Goal: Use online tool/utility

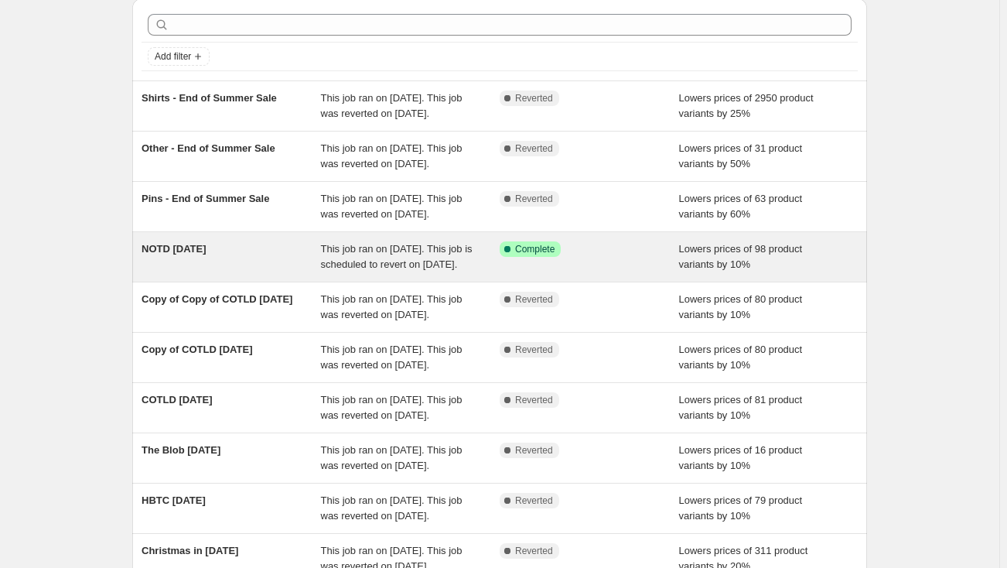
scroll to position [70, 0]
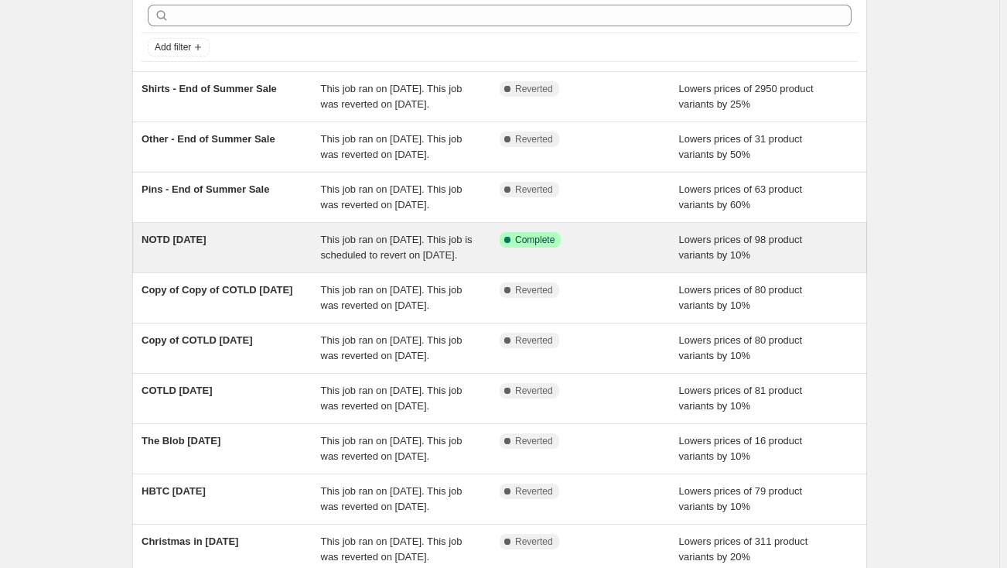
click at [237, 263] on div "NOTD [DATE]" at bounding box center [231, 247] width 179 height 31
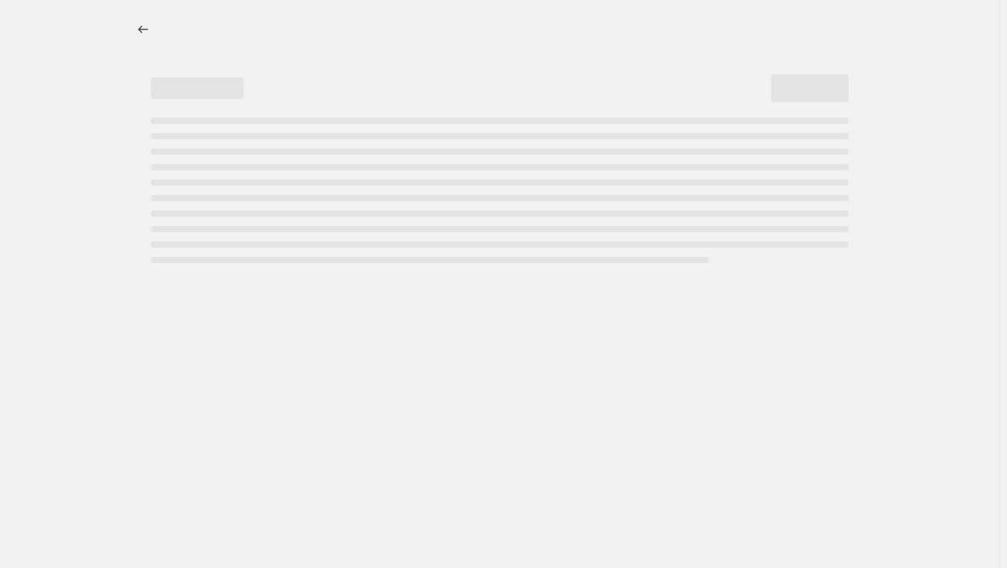
select select "percentage"
select select "collection"
select select "not_equal"
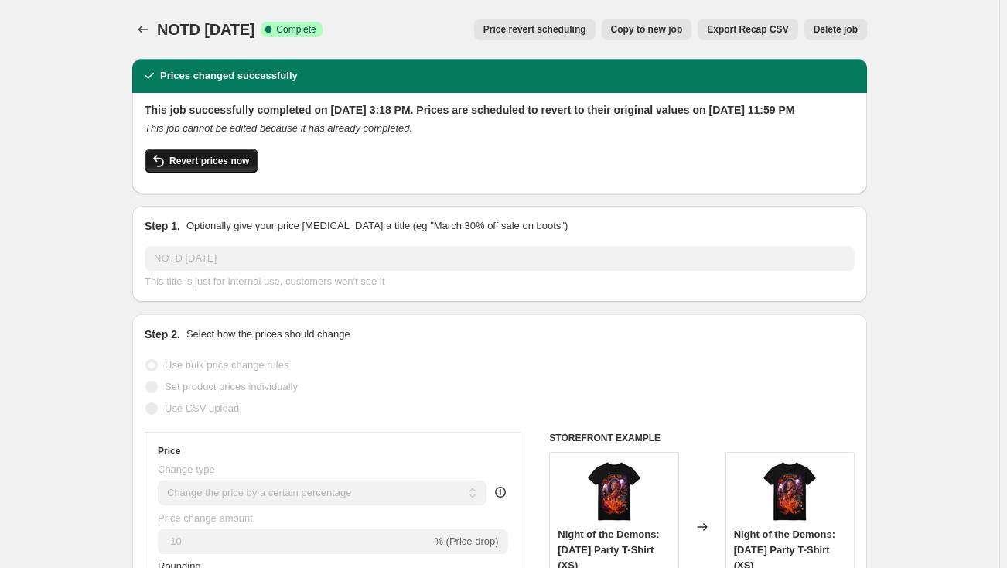
click at [229, 173] on button "Revert prices now" at bounding box center [202, 161] width 114 height 25
checkbox input "false"
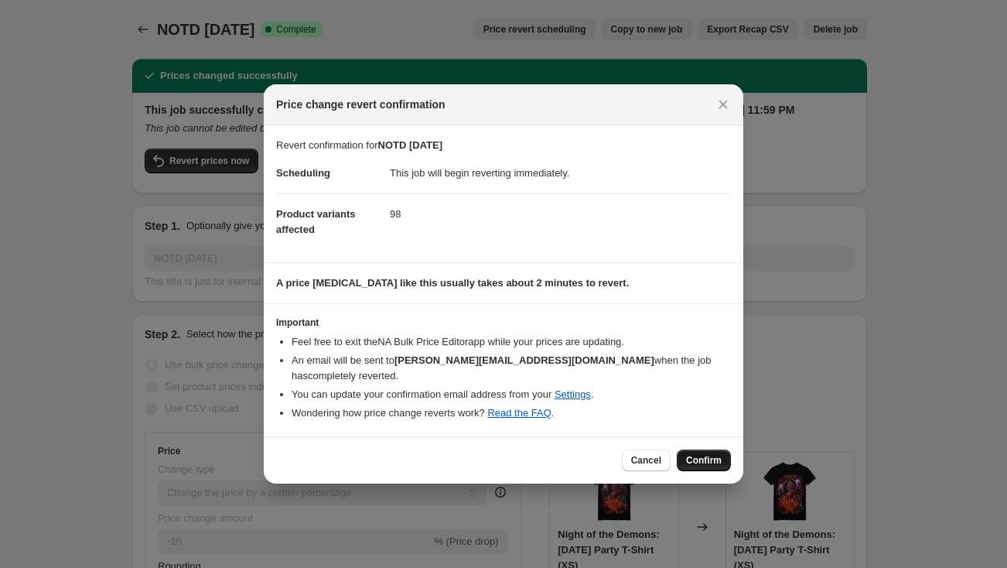
click at [703, 454] on span "Confirm" at bounding box center [704, 460] width 36 height 12
